Goal: Information Seeking & Learning: Learn about a topic

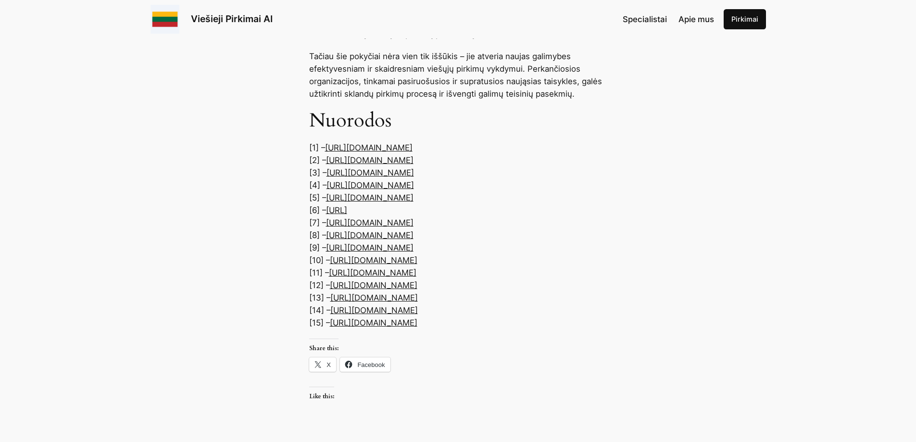
scroll to position [5001, 0]
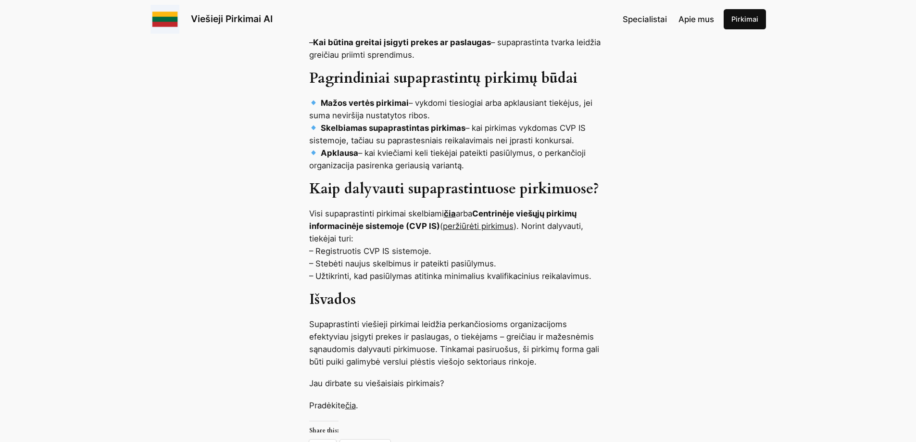
scroll to position [866, 0]
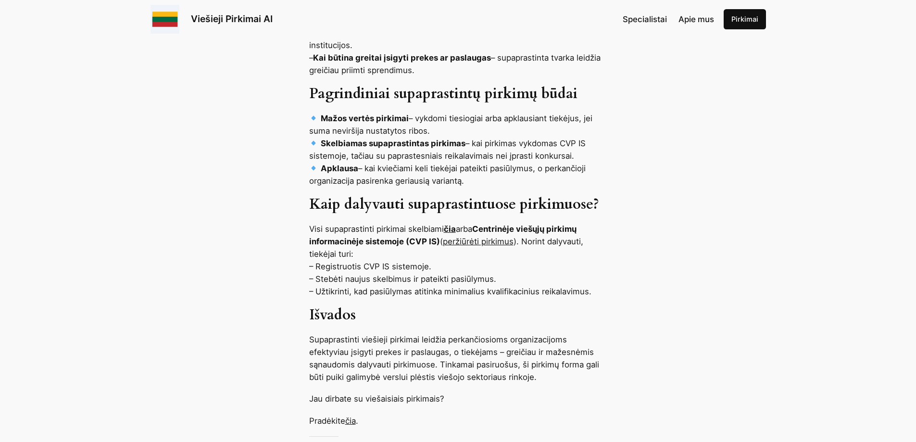
click at [452, 224] on link "čia" at bounding box center [450, 229] width 12 height 10
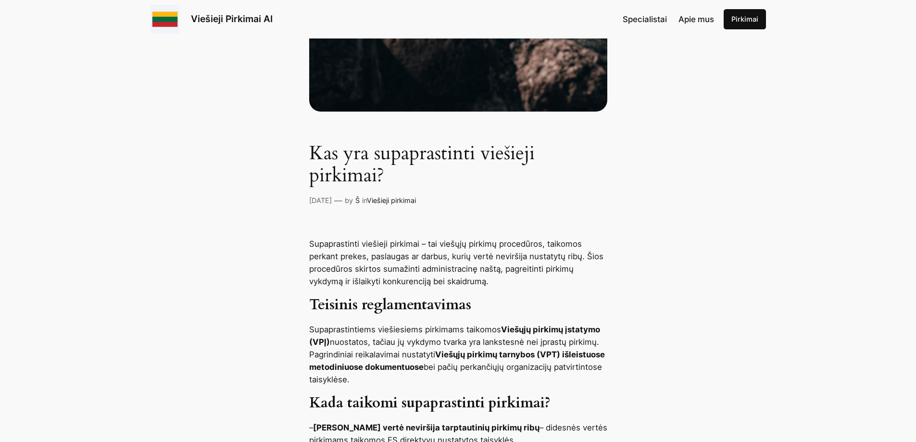
scroll to position [433, 0]
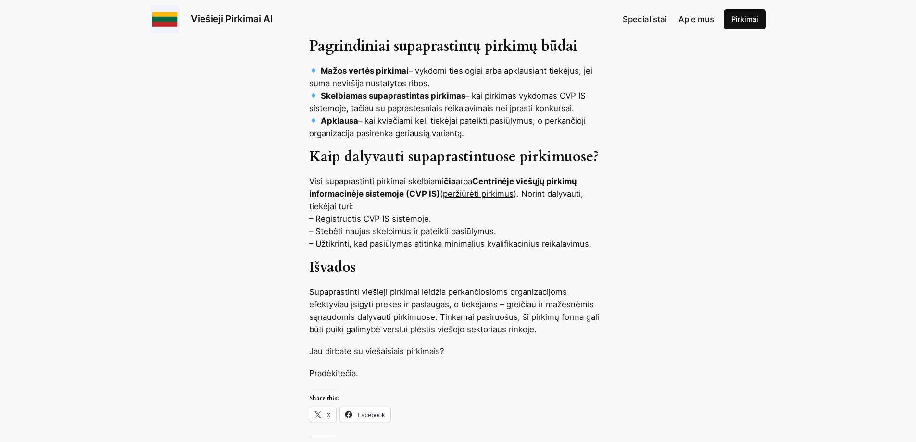
scroll to position [914, 0]
